Goal: Navigation & Orientation: Go to known website

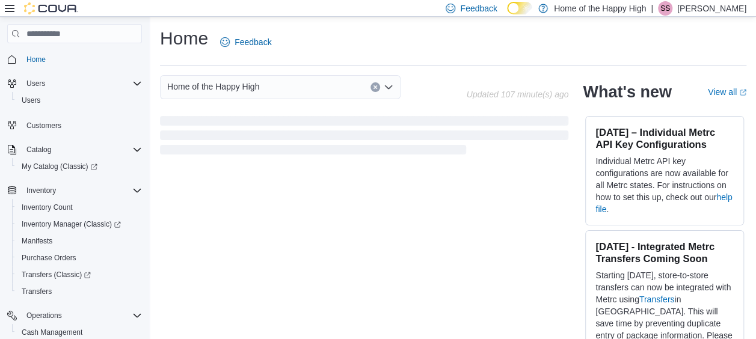
click at [735, 9] on p "[PERSON_NAME]" at bounding box center [711, 8] width 69 height 14
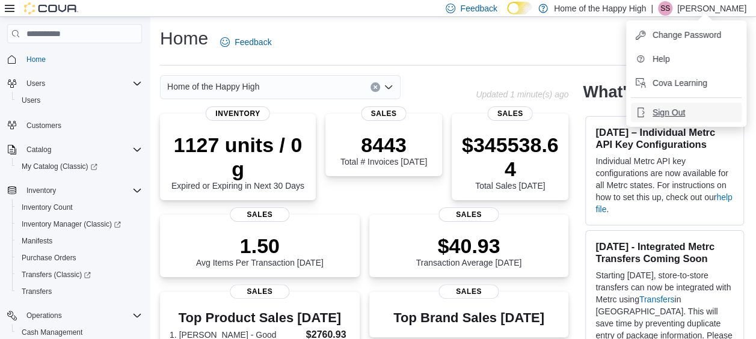
click at [699, 115] on button "Sign Out" at bounding box center [686, 112] width 111 height 19
